Goal: Information Seeking & Learning: Find contact information

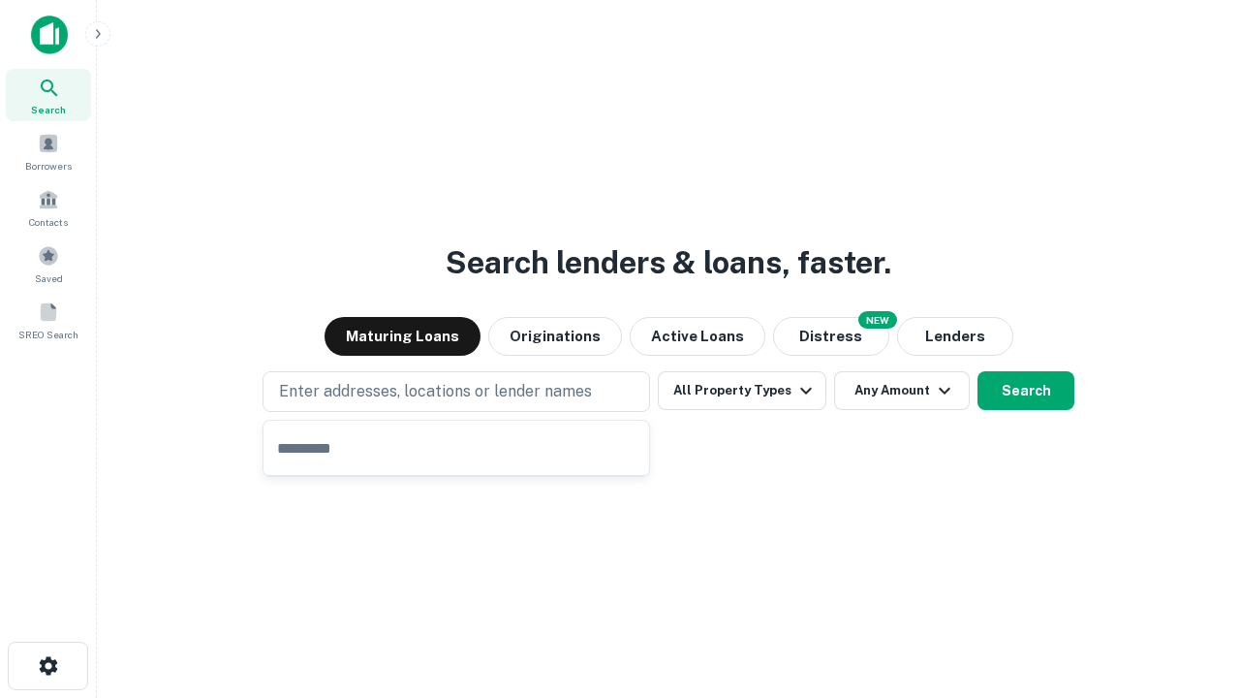
type input "**********"
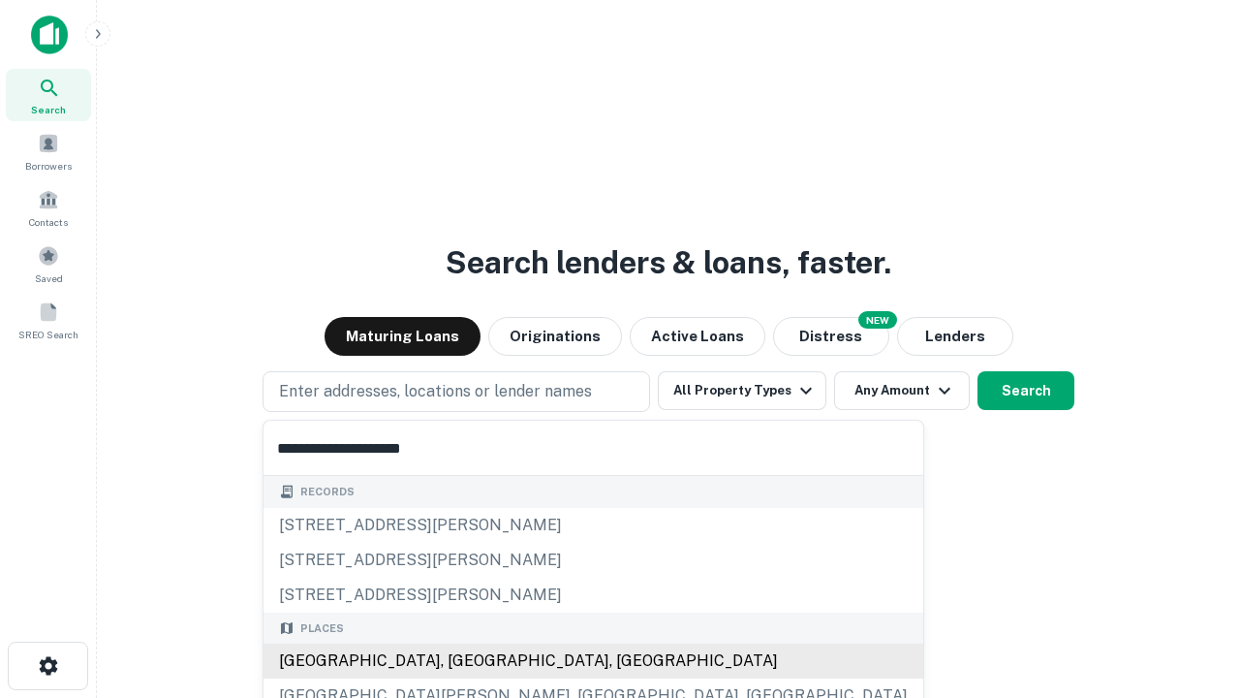
click at [463, 661] on div "[GEOGRAPHIC_DATA], [GEOGRAPHIC_DATA], [GEOGRAPHIC_DATA]" at bounding box center [594, 660] width 660 height 35
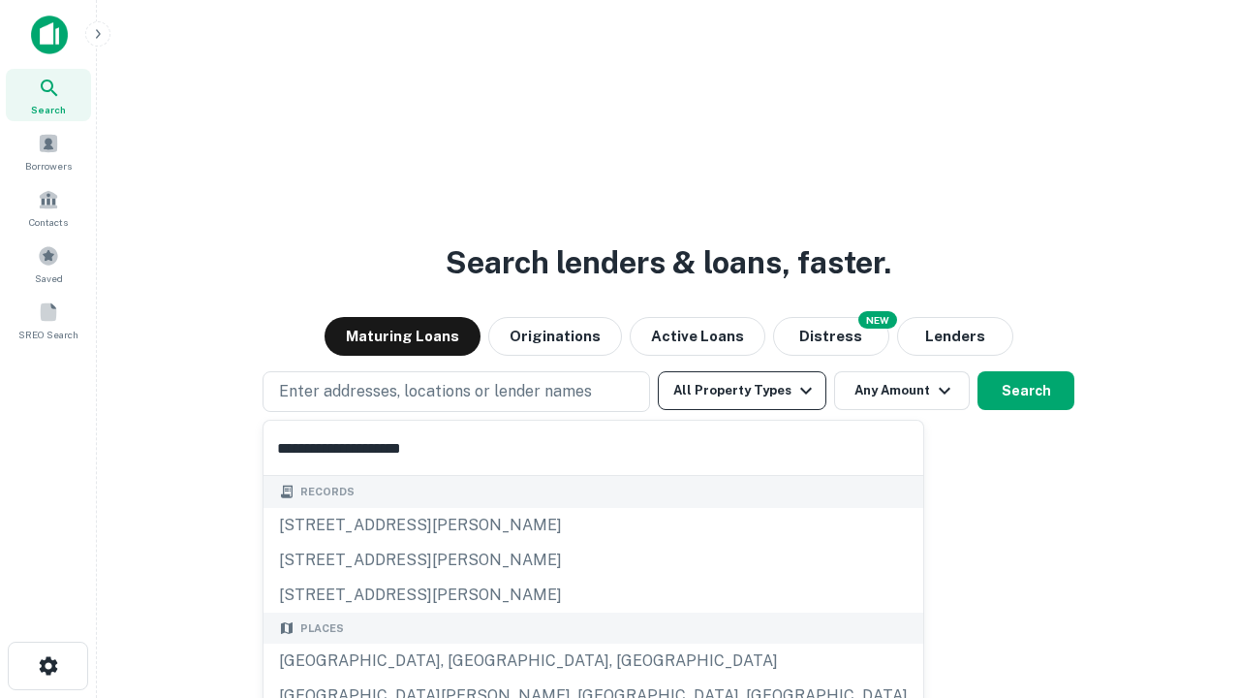
click at [742, 390] on button "All Property Types" at bounding box center [742, 390] width 169 height 39
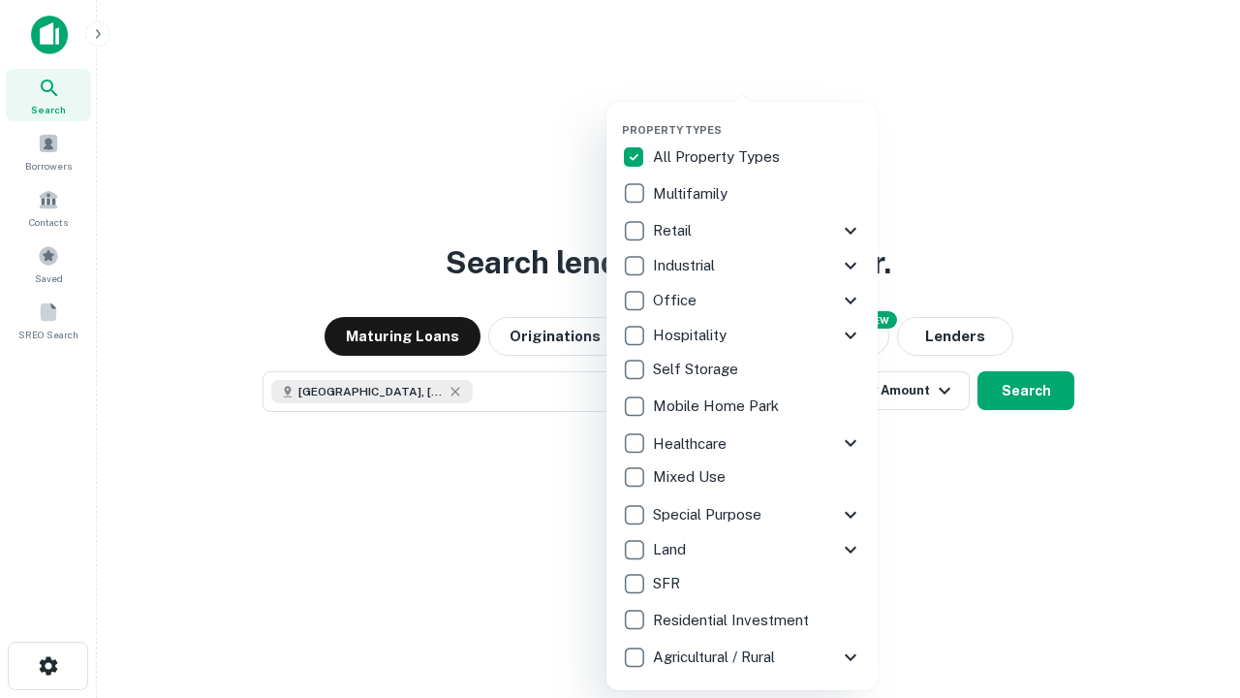
click at [758, 117] on button "button" at bounding box center [757, 117] width 271 height 1
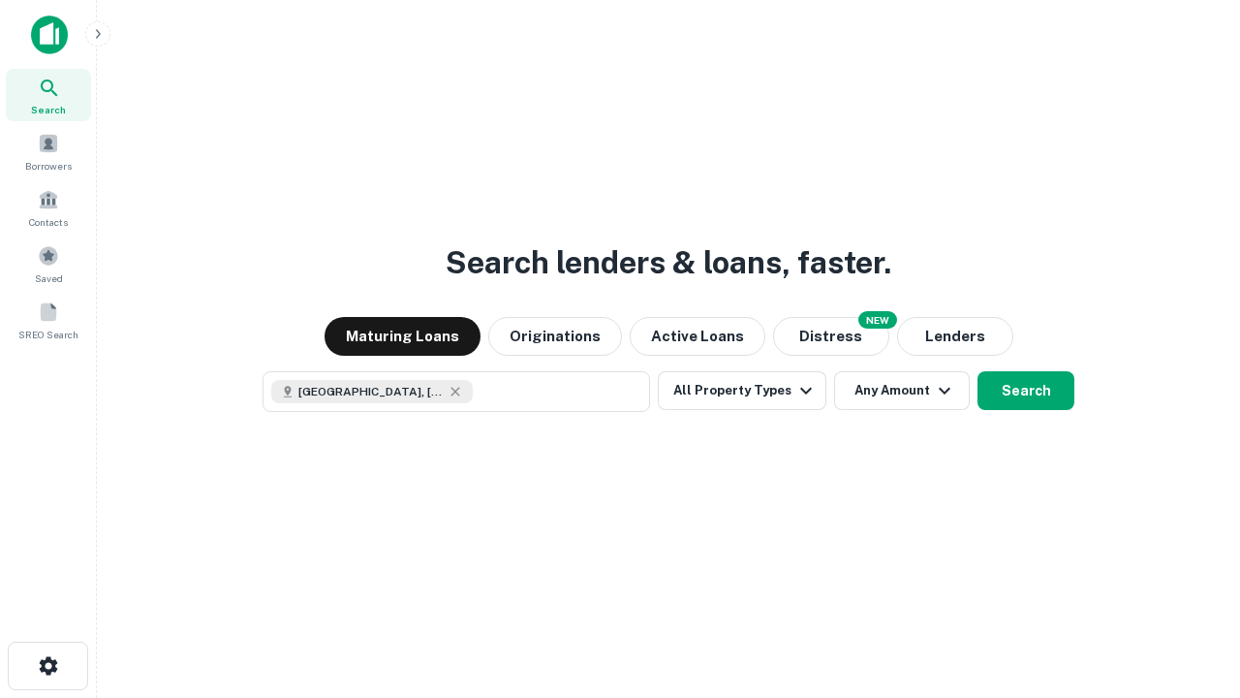
scroll to position [31, 0]
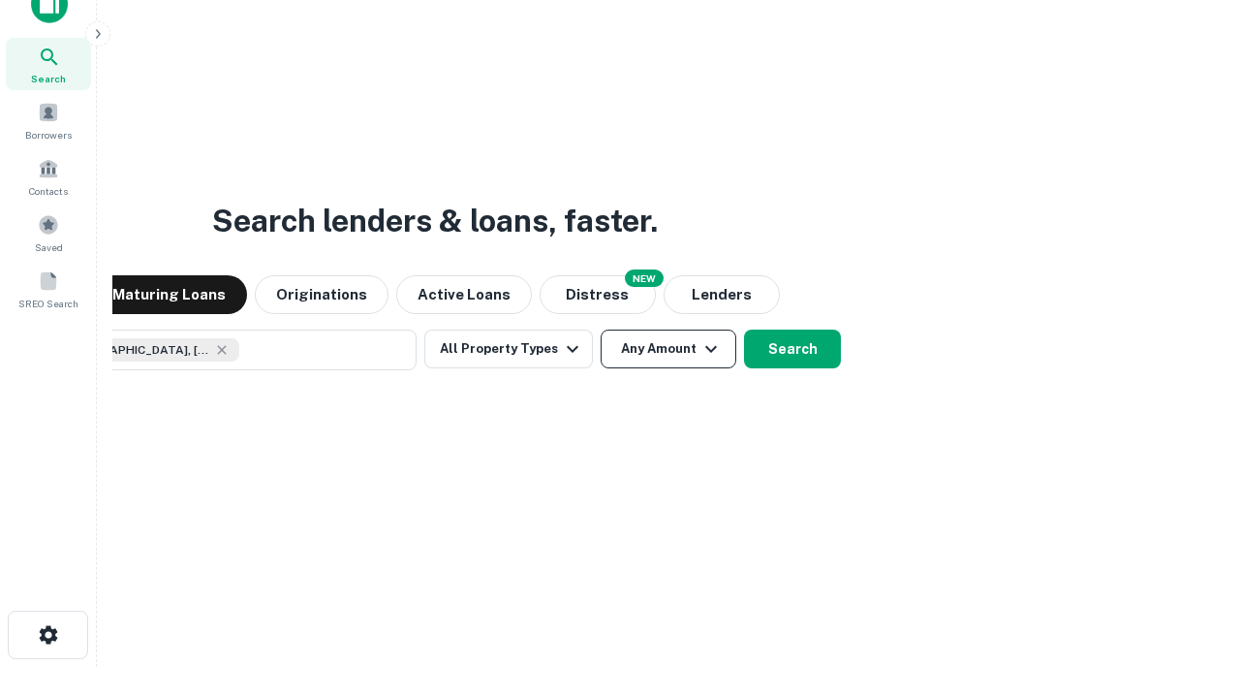
click at [601, 329] on button "Any Amount" at bounding box center [669, 348] width 136 height 39
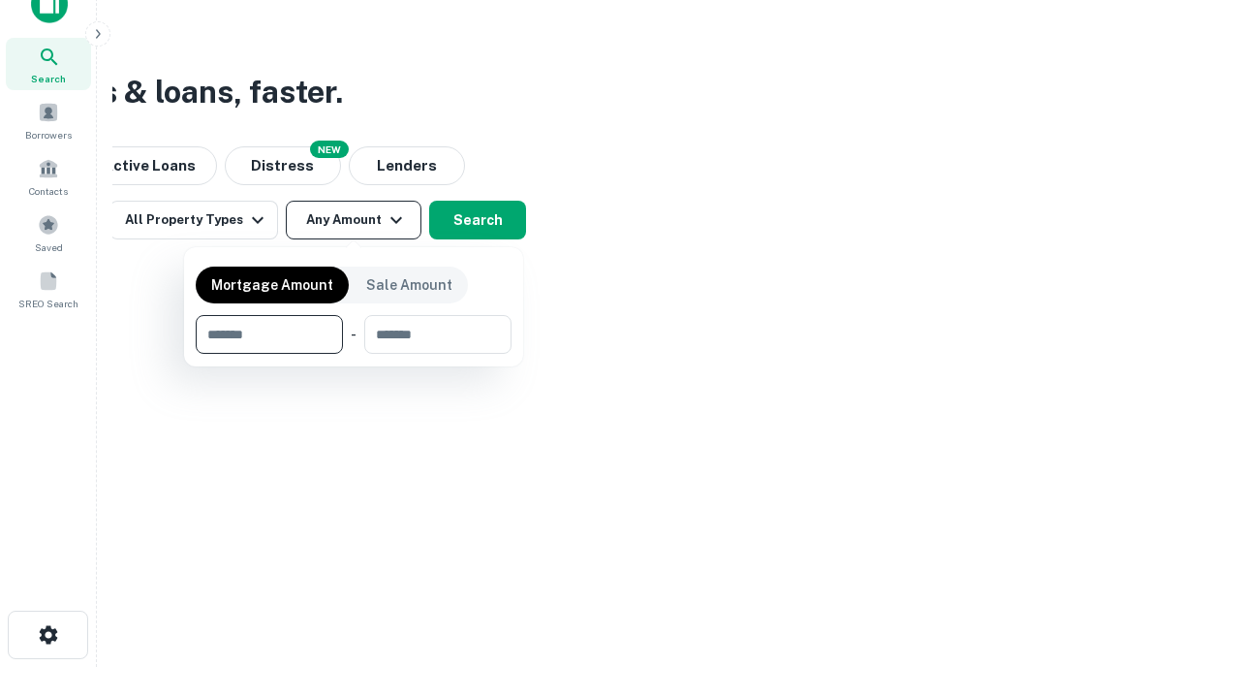
type input "*******"
click at [354, 354] on button "button" at bounding box center [354, 354] width 316 height 1
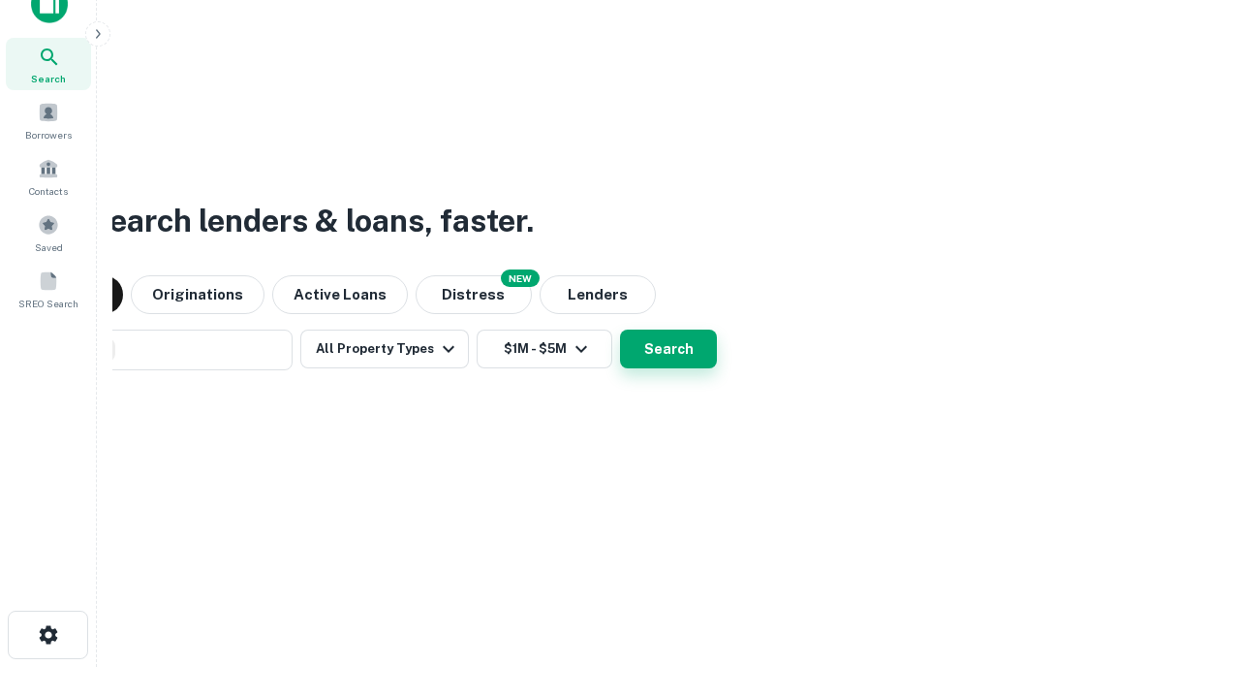
click at [620, 329] on button "Search" at bounding box center [668, 348] width 97 height 39
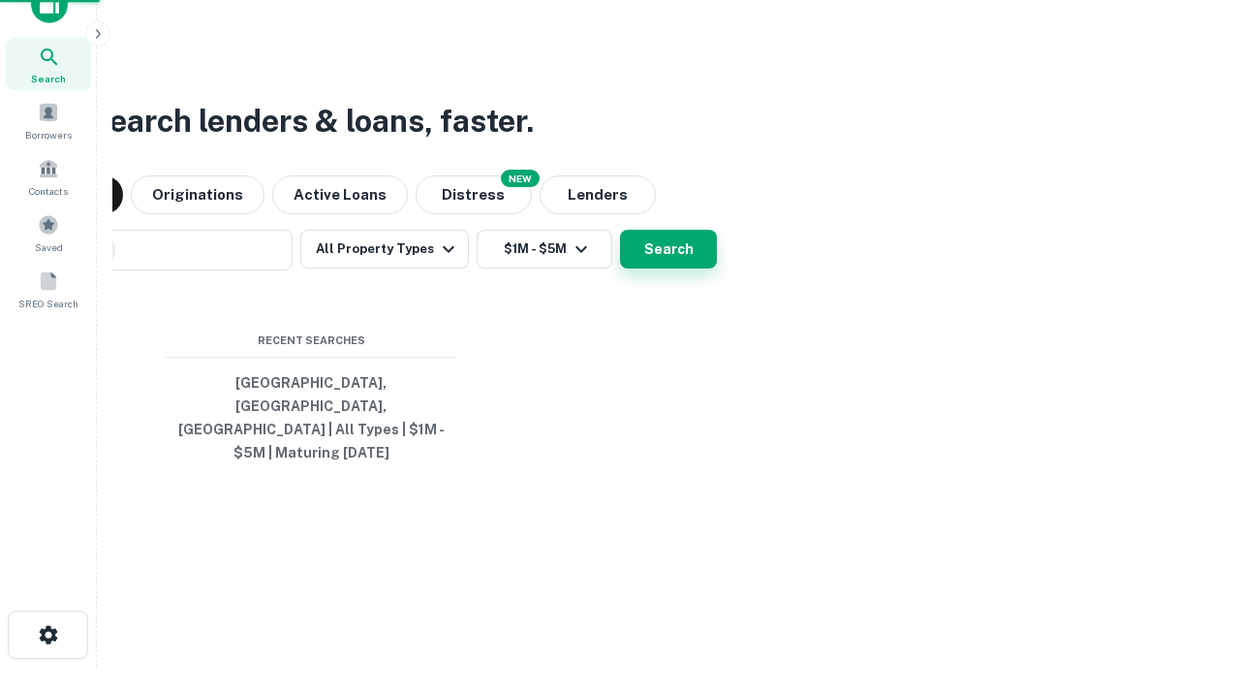
scroll to position [63, 548]
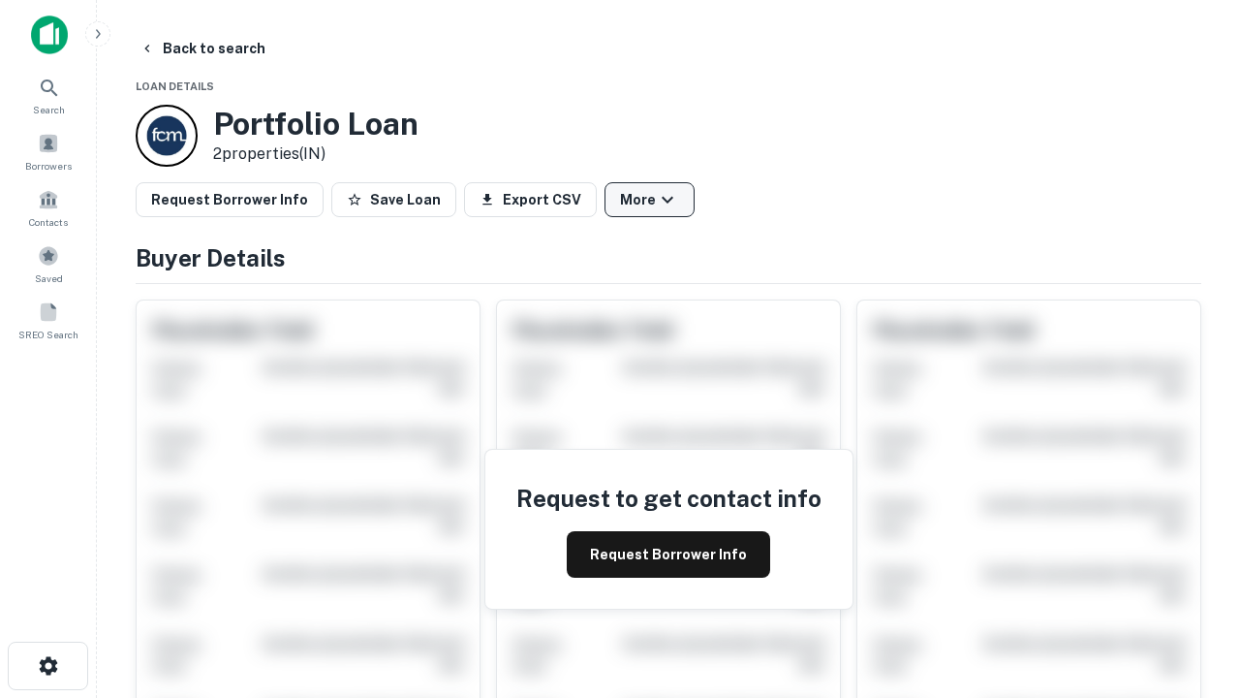
click at [649, 200] on button "More" at bounding box center [650, 199] width 90 height 35
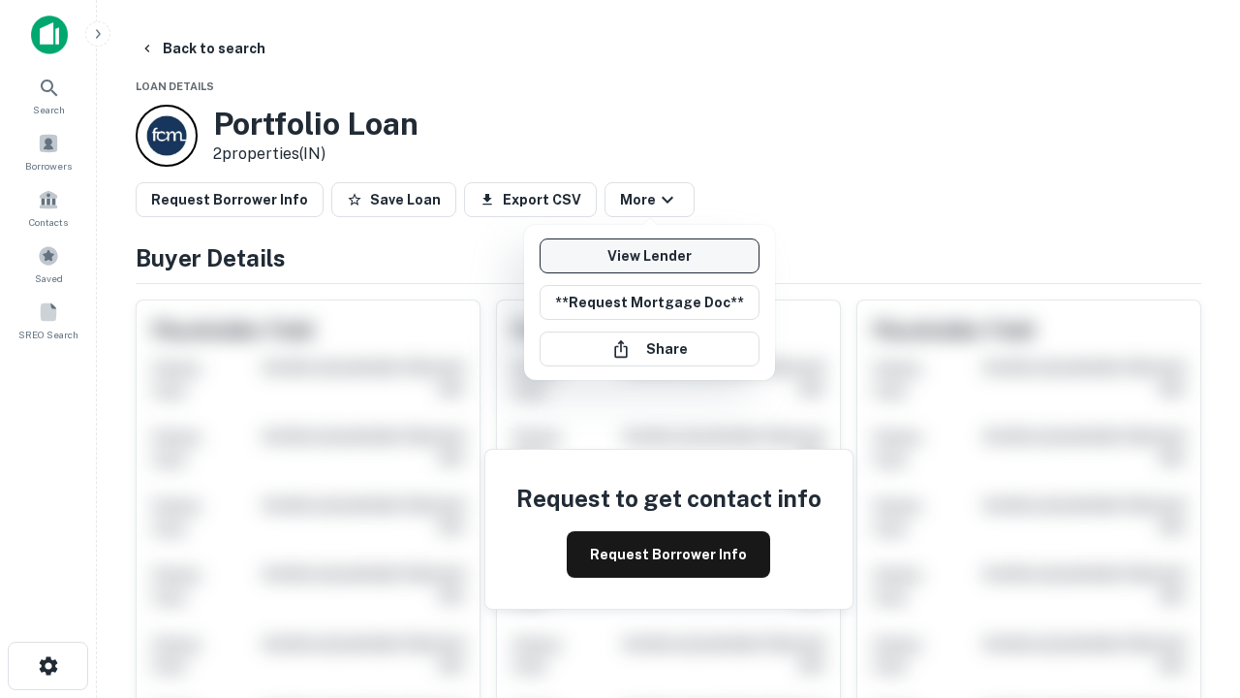
click at [649, 256] on link "View Lender" at bounding box center [650, 255] width 220 height 35
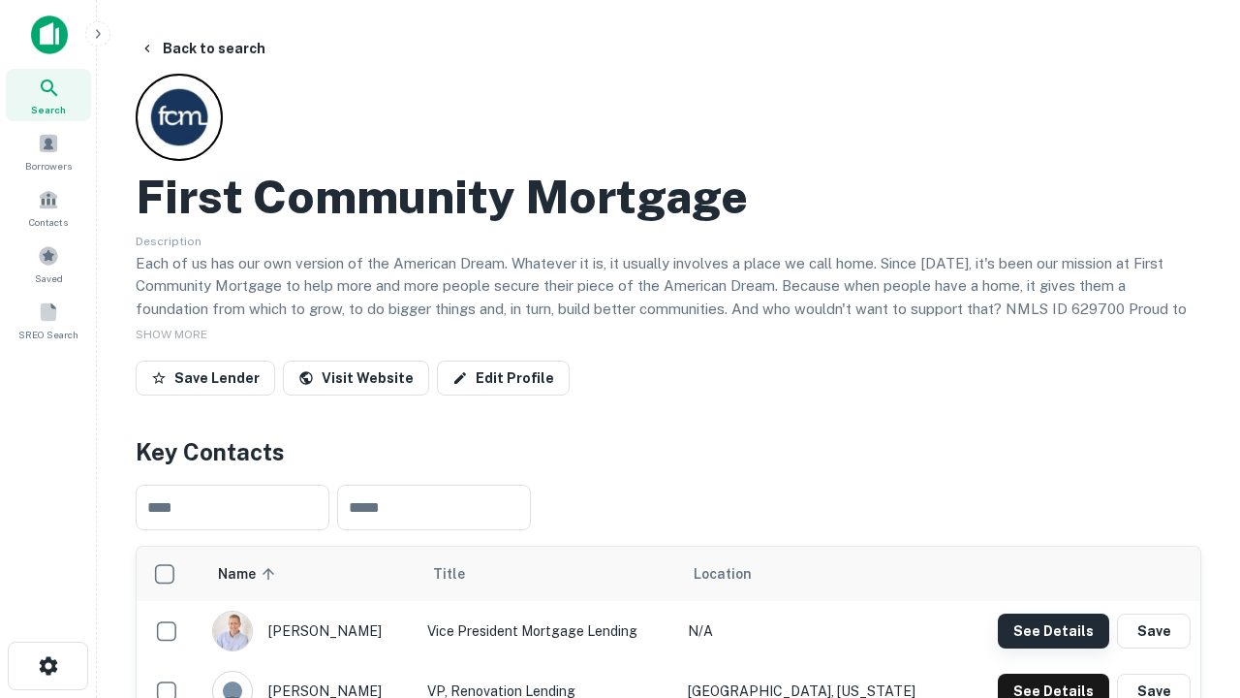
click at [1053, 630] on button "See Details" at bounding box center [1053, 630] width 111 height 35
click at [47, 666] on icon "button" at bounding box center [48, 665] width 23 height 23
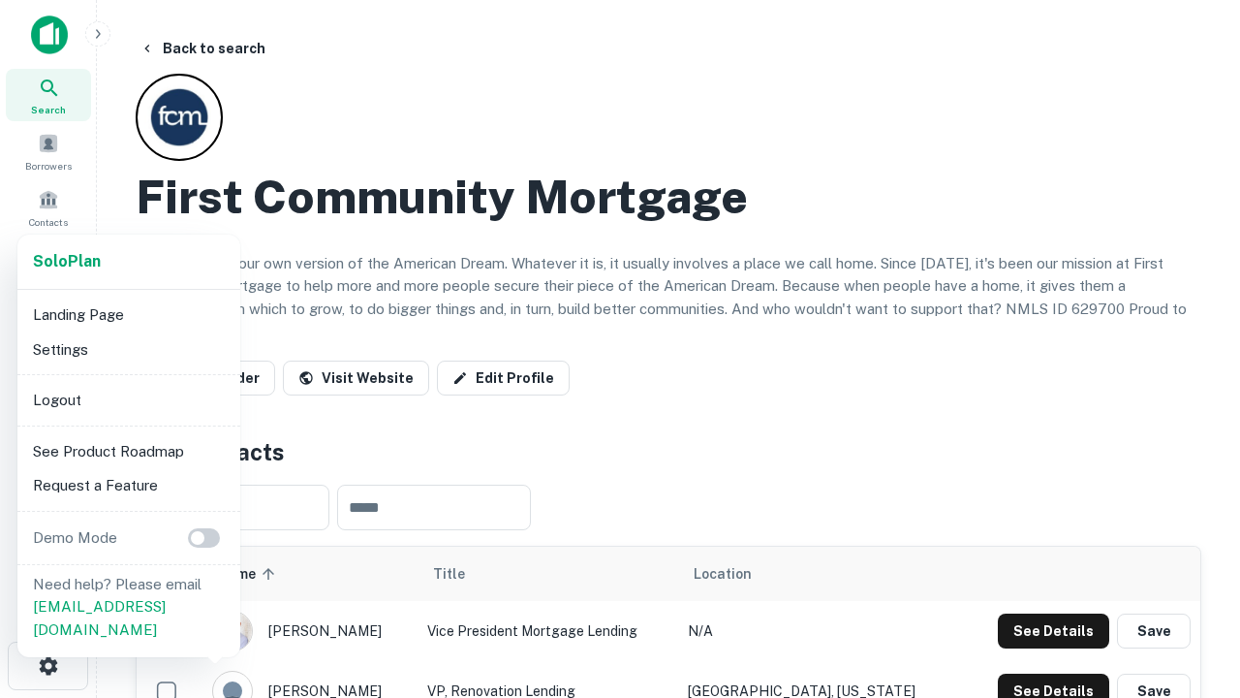
click at [128, 399] on li "Logout" at bounding box center [128, 400] width 207 height 35
